Goal: Task Accomplishment & Management: Manage account settings

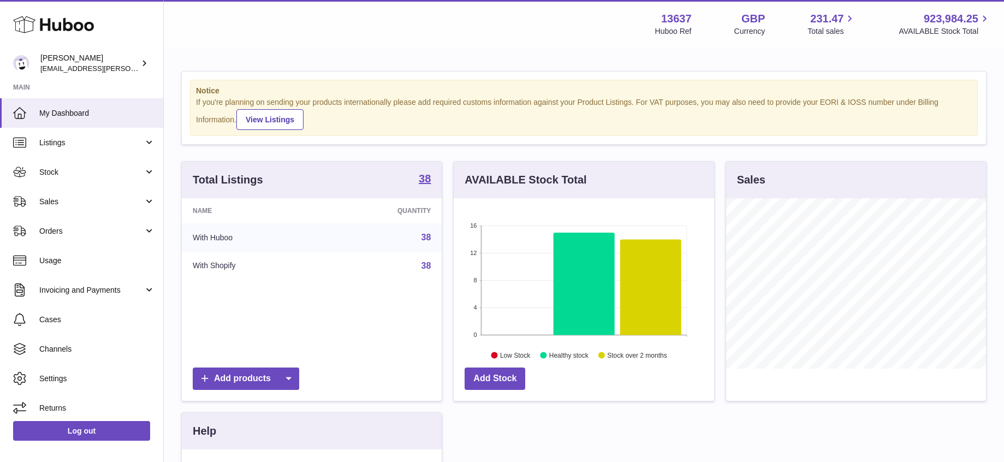
scroll to position [170, 260]
click at [62, 204] on span "Sales" at bounding box center [91, 201] width 104 height 10
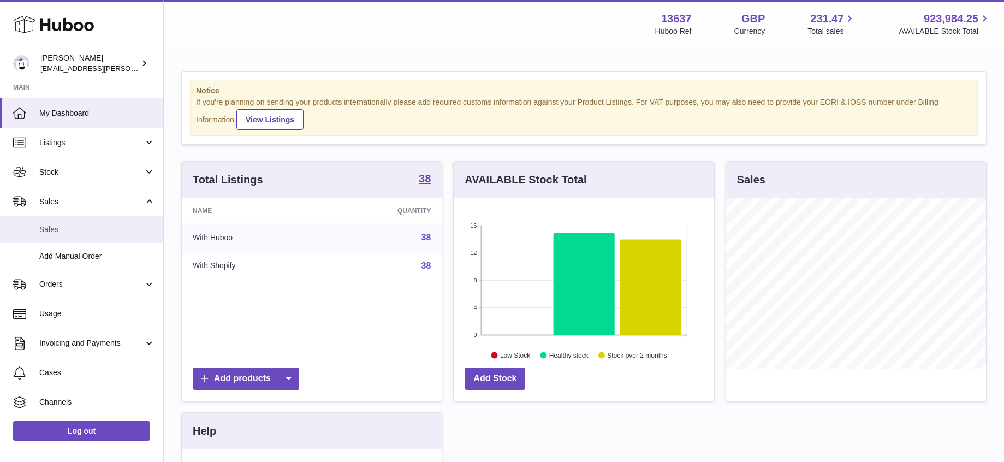
click at [103, 232] on span "Sales" at bounding box center [97, 229] width 116 height 10
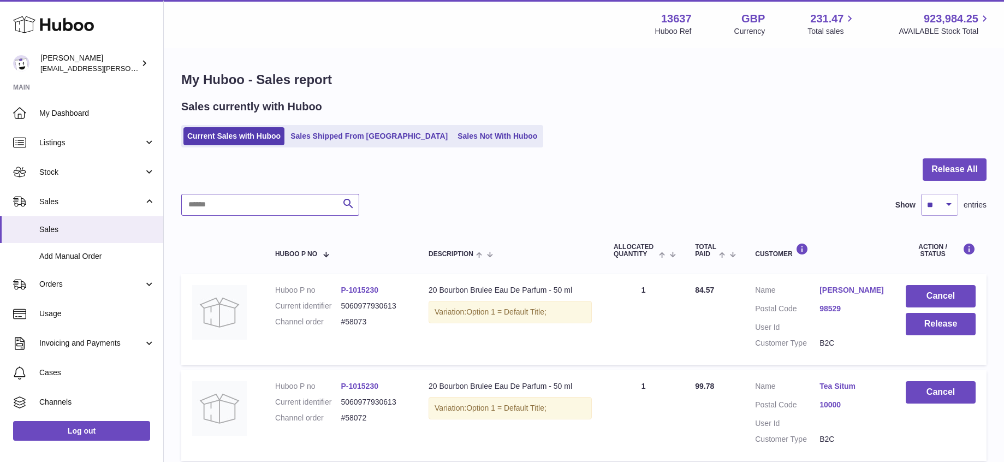
click at [241, 207] on input "text" at bounding box center [270, 205] width 178 height 22
paste input "******"
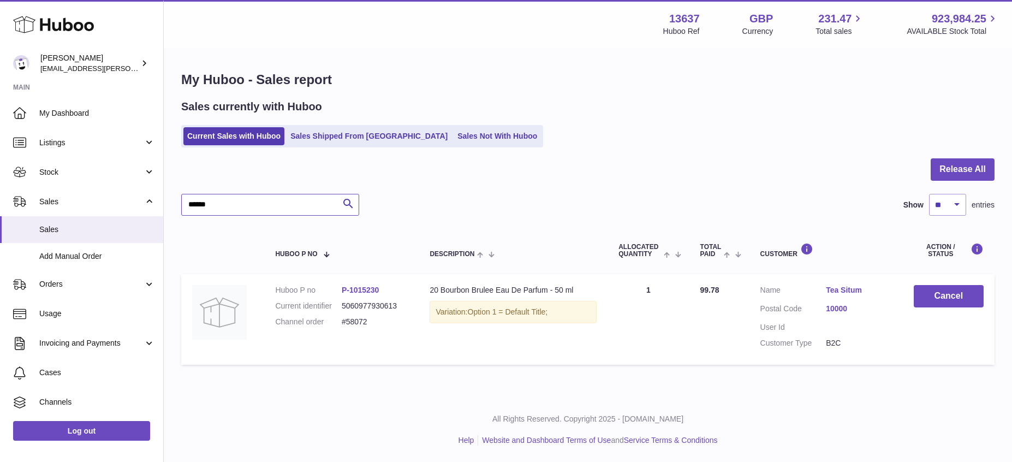
type input "******"
click at [808, 186] on div at bounding box center [587, 175] width 813 height 35
click at [357, 290] on link "P-1015230" at bounding box center [361, 289] width 38 height 9
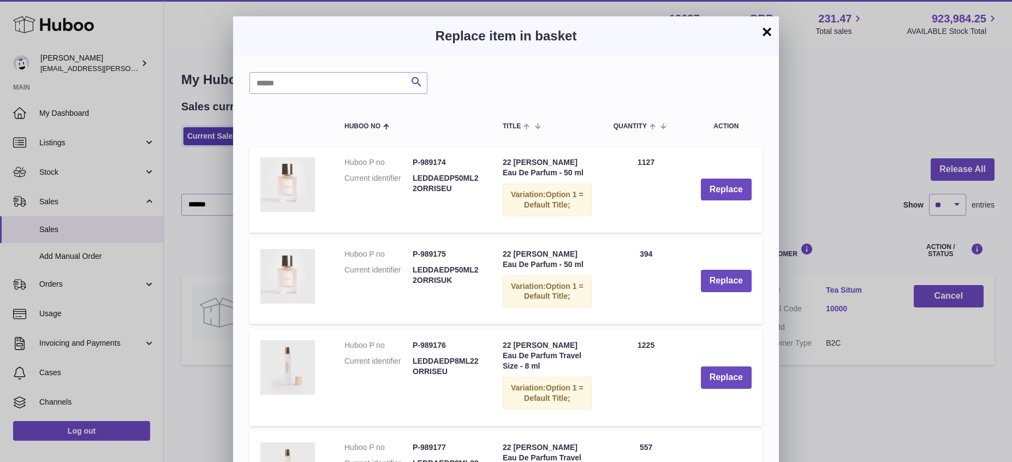
click at [765, 34] on button "×" at bounding box center [766, 31] width 13 height 13
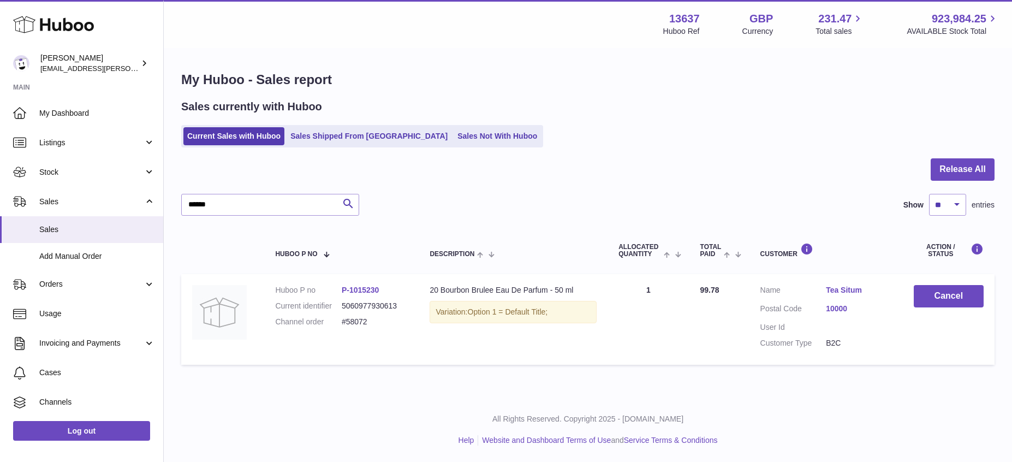
click at [247, 313] on td at bounding box center [222, 319] width 83 height 91
click at [230, 314] on img at bounding box center [219, 312] width 55 height 55
click at [609, 182] on div at bounding box center [587, 175] width 813 height 35
click at [955, 296] on button "Cancel" at bounding box center [949, 296] width 70 height 22
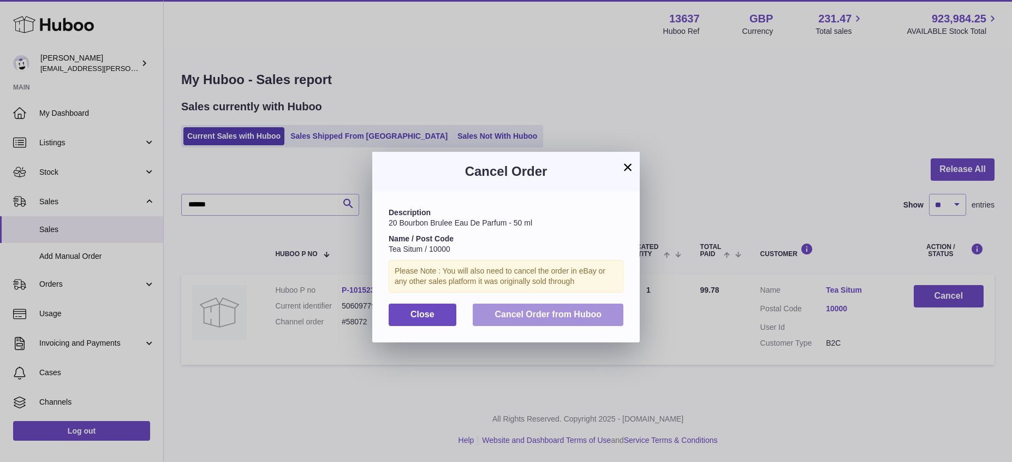
click at [534, 317] on span "Cancel Order from Huboo" at bounding box center [547, 313] width 107 height 9
